Goal: Task Accomplishment & Management: Use online tool/utility

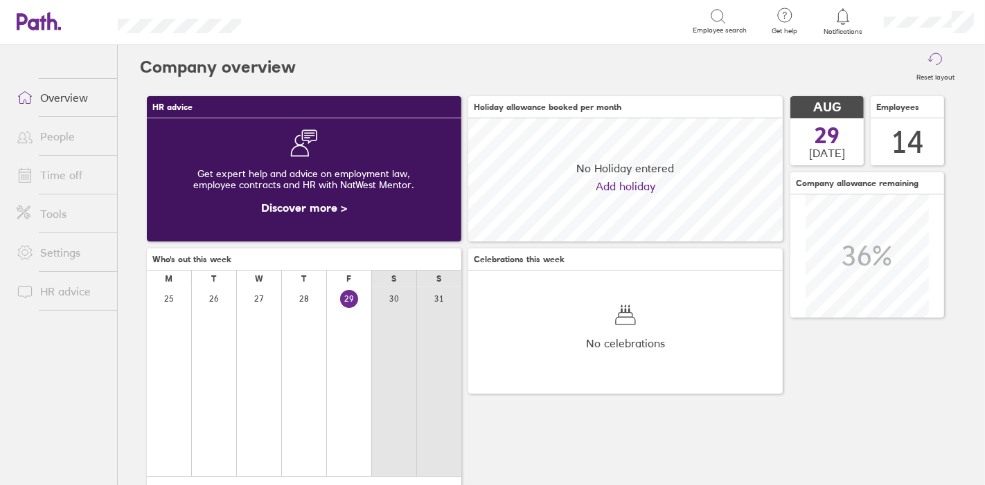
scroll to position [123, 314]
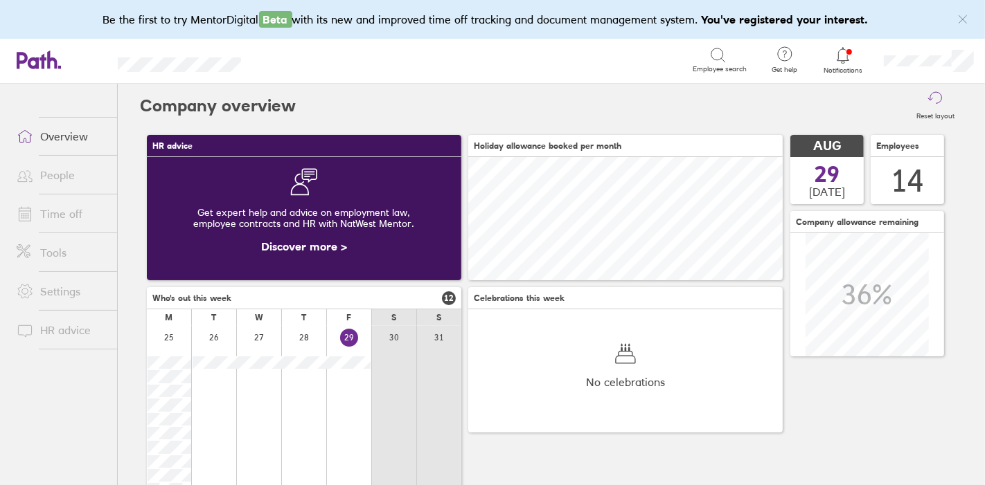
click at [846, 56] on icon at bounding box center [842, 55] width 17 height 17
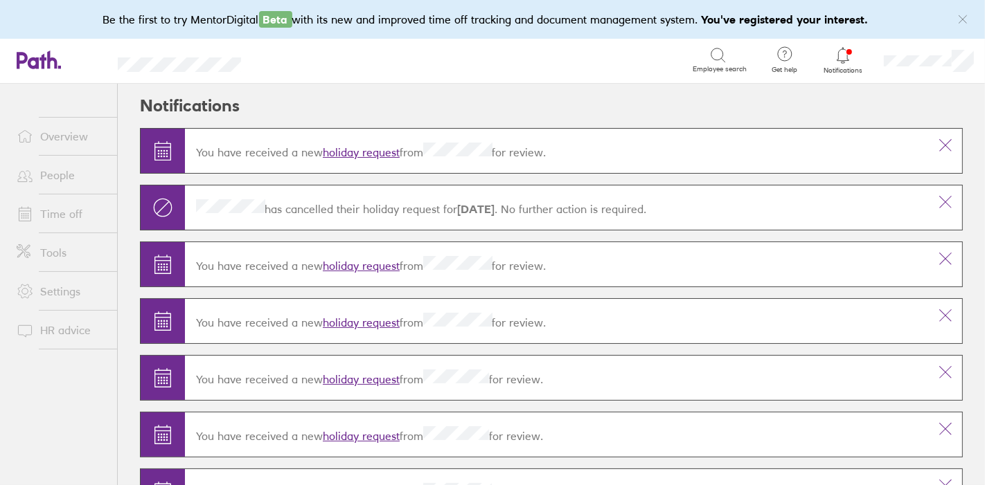
click at [374, 152] on link "holiday request" at bounding box center [361, 152] width 77 height 14
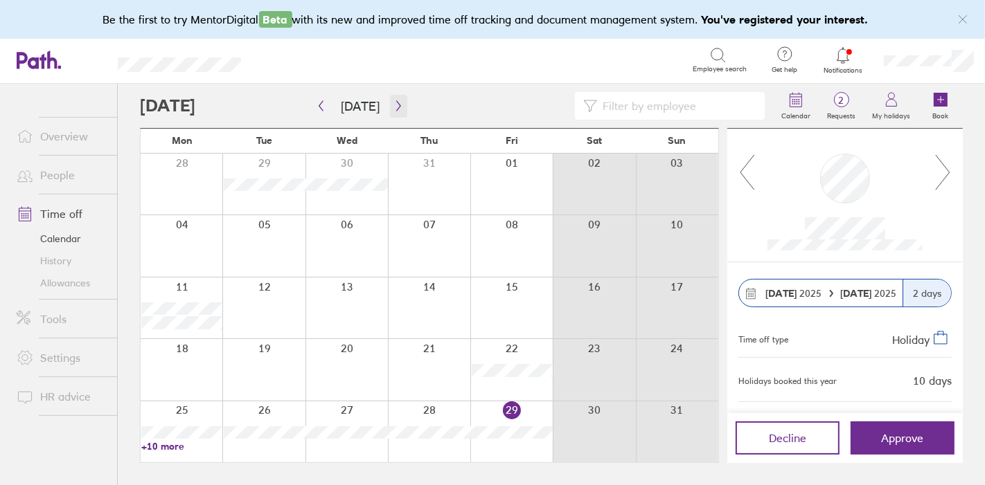
click at [398, 110] on icon "button" at bounding box center [398, 105] width 10 height 11
click at [396, 109] on icon "button" at bounding box center [398, 106] width 4 height 10
click at [393, 103] on icon "button" at bounding box center [398, 105] width 10 height 11
